Goal: Transaction & Acquisition: Purchase product/service

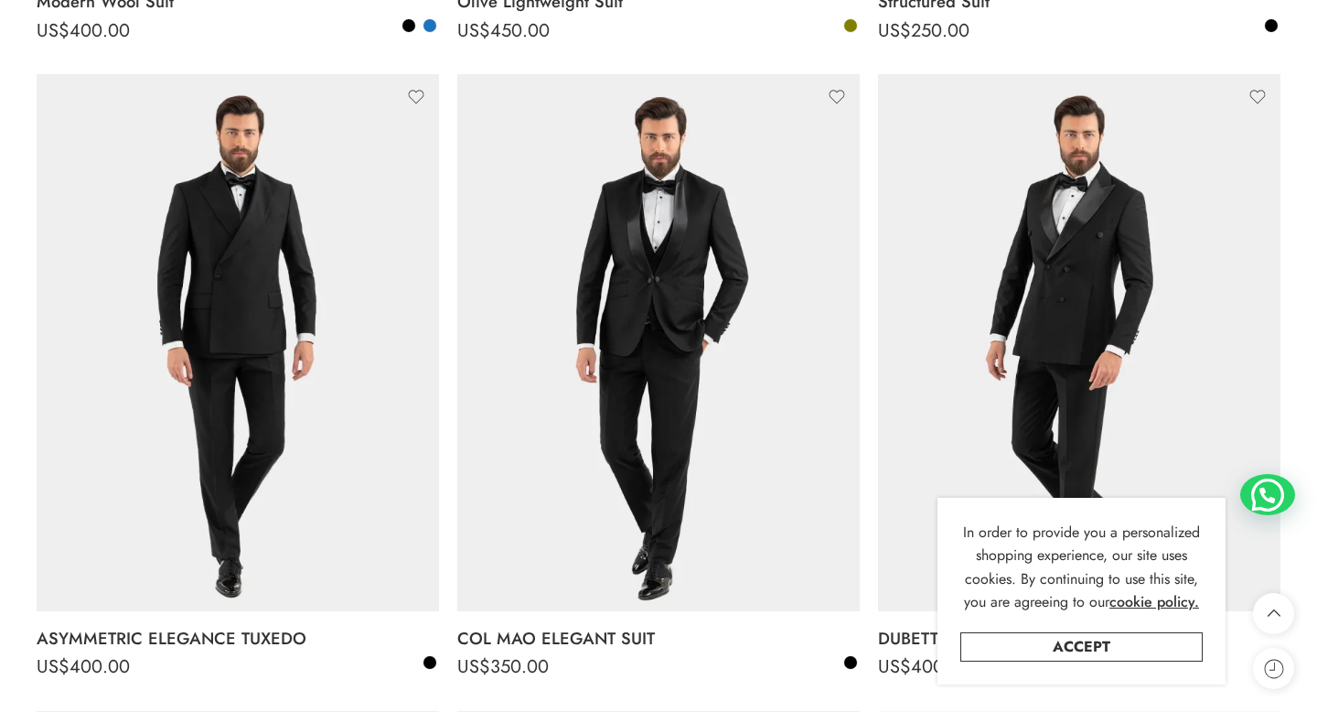
scroll to position [889, 0]
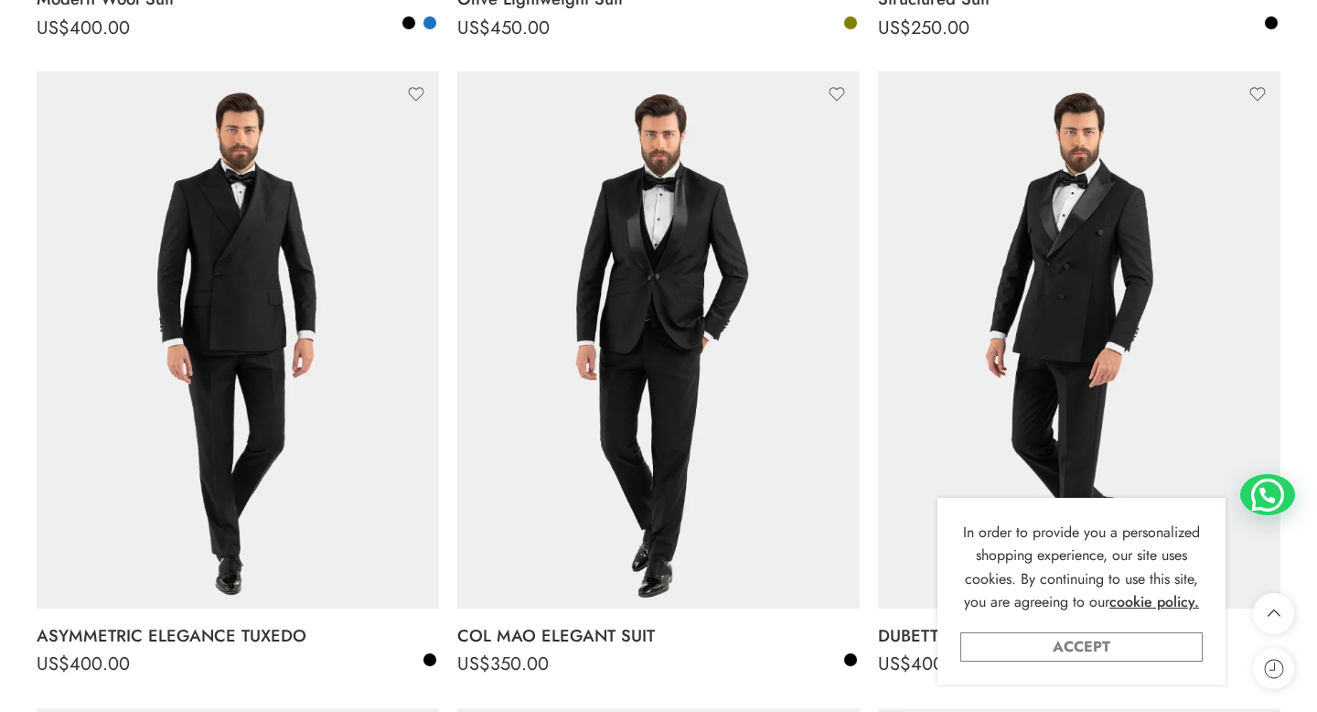
click at [1023, 645] on link "Accept" at bounding box center [1081, 646] width 242 height 29
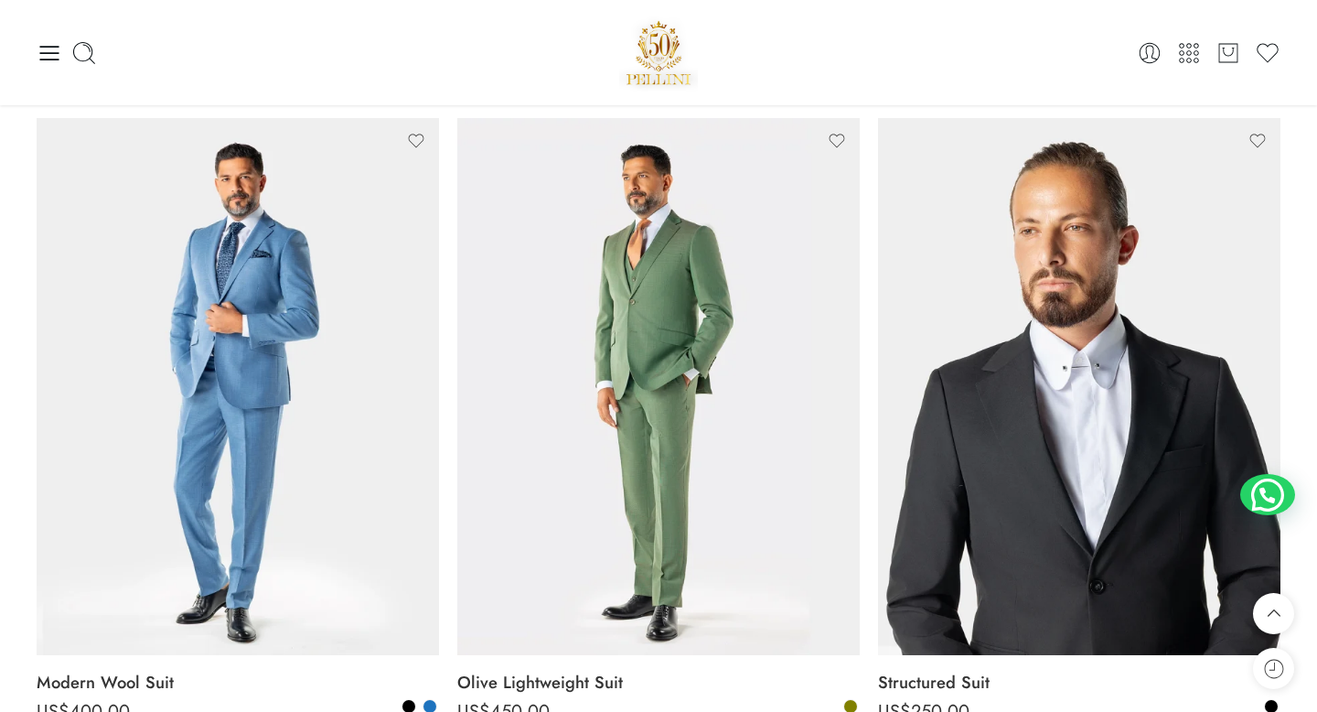
scroll to position [0, 0]
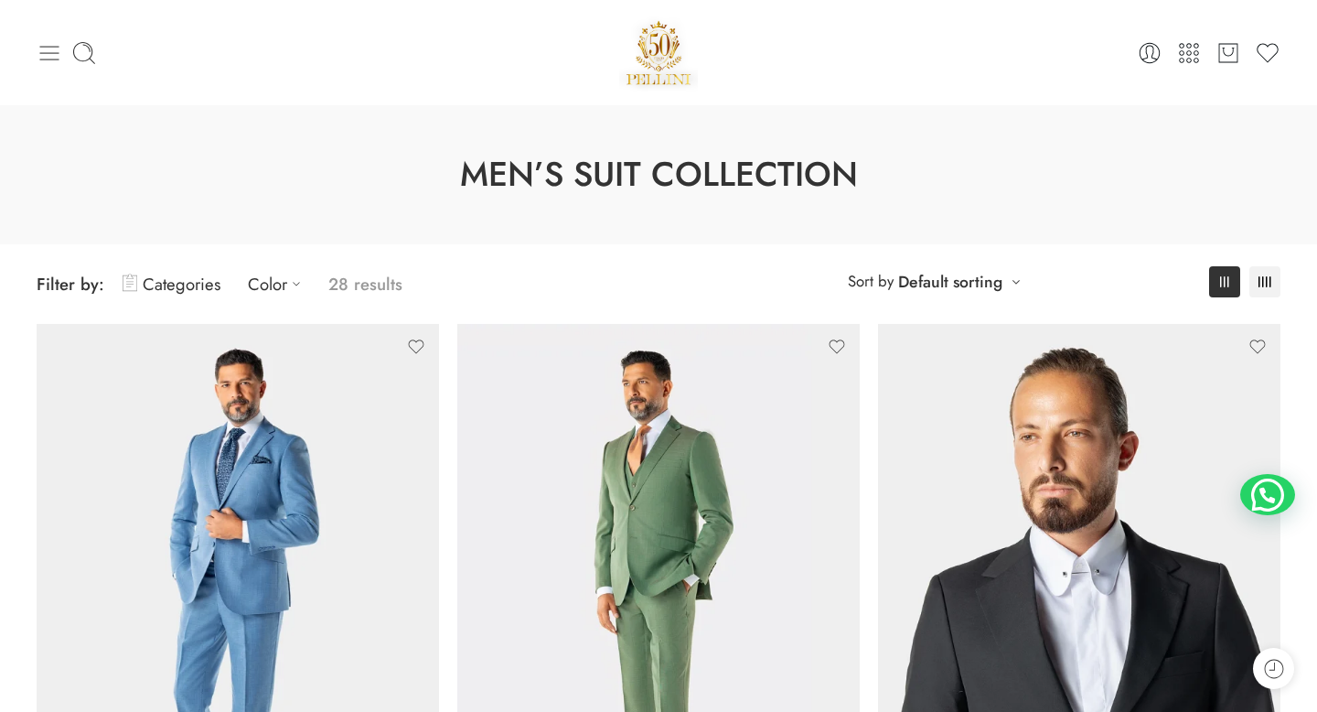
click at [49, 51] on icon at bounding box center [49, 53] width 19 height 15
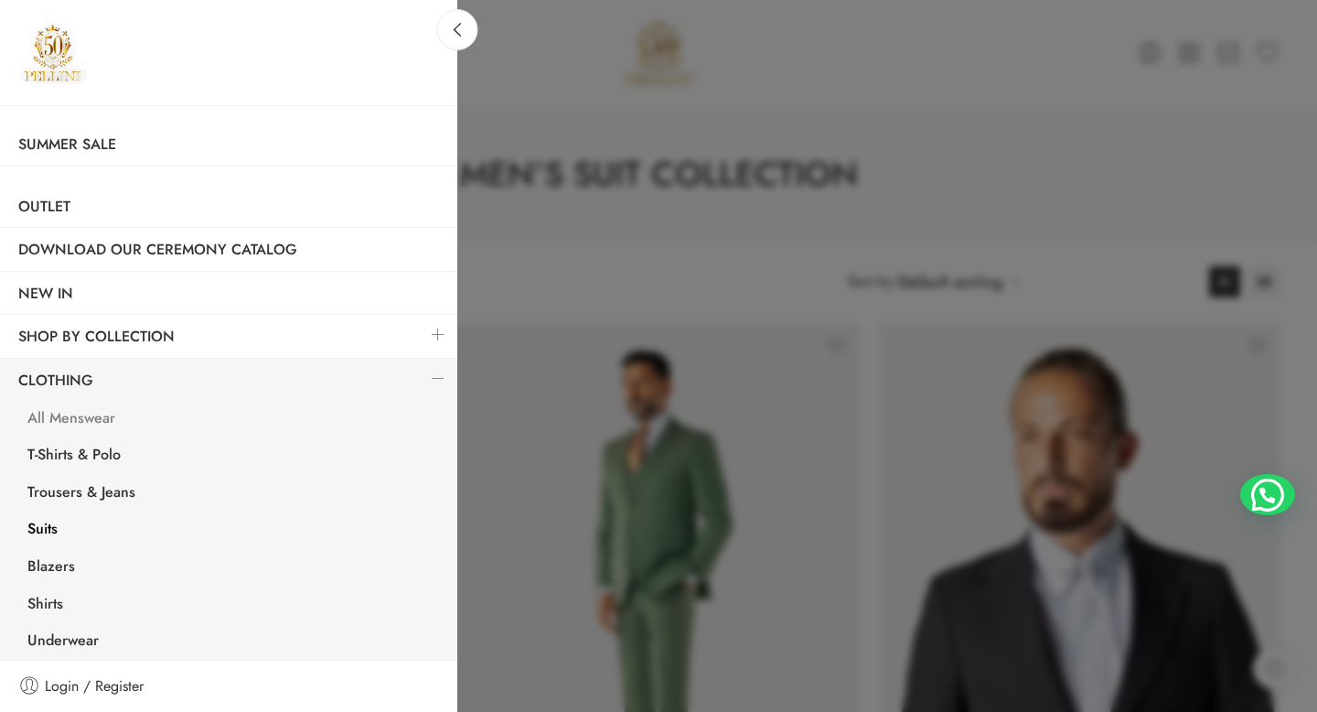
scroll to position [19, 0]
click at [435, 376] on link at bounding box center [438, 380] width 38 height 39
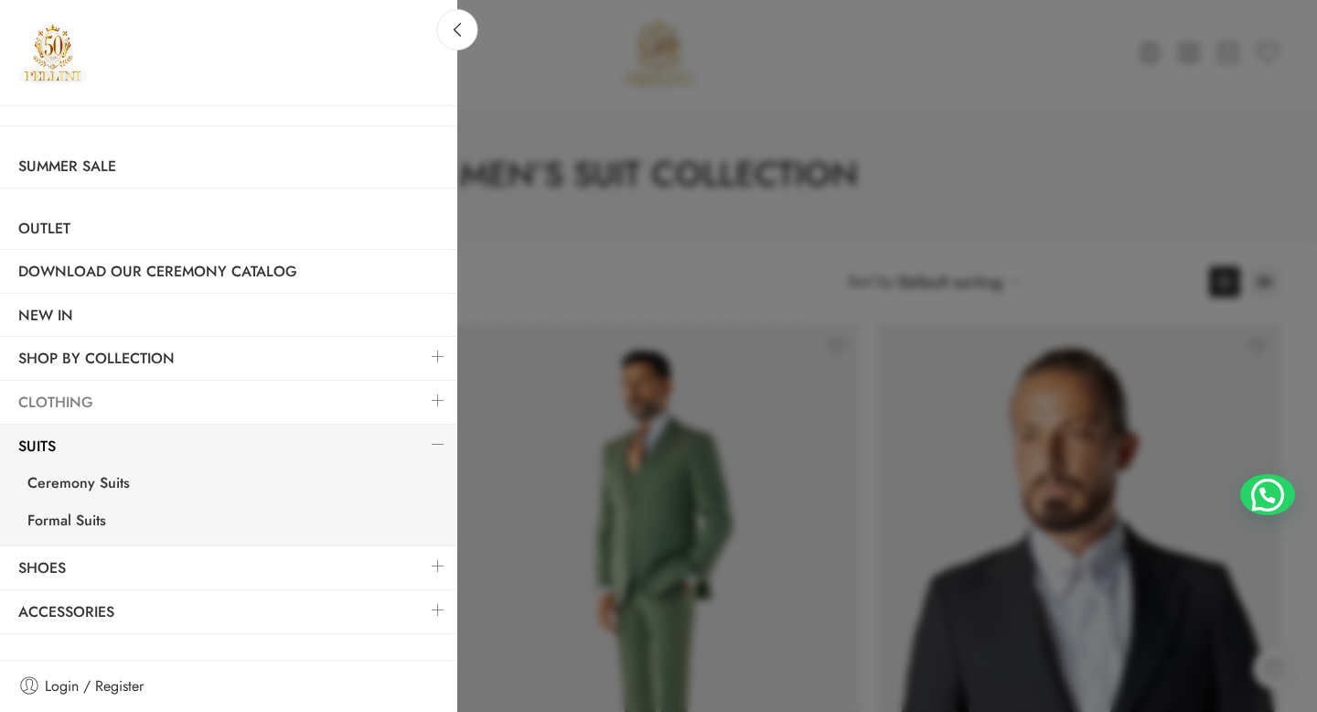
scroll to position [39, 0]
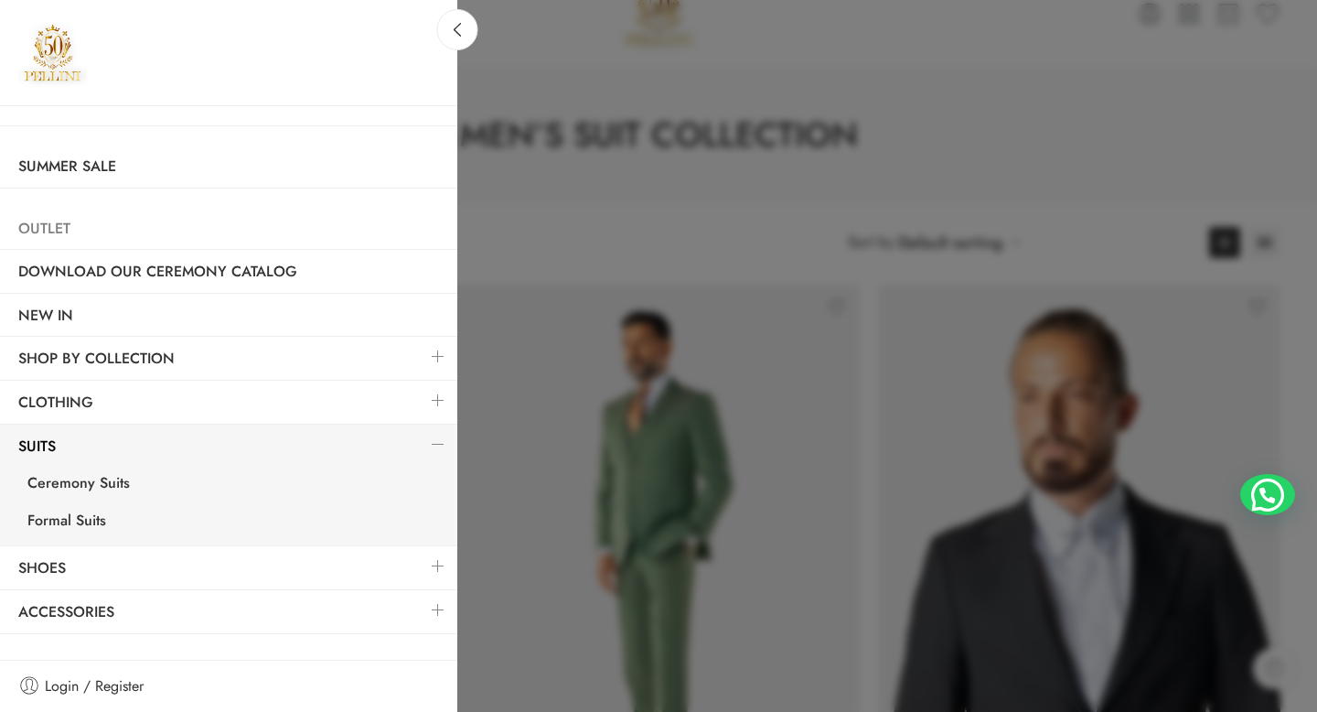
click at [53, 223] on link "Outlet" at bounding box center [228, 229] width 457 height 42
